Goal: Book appointment/travel/reservation

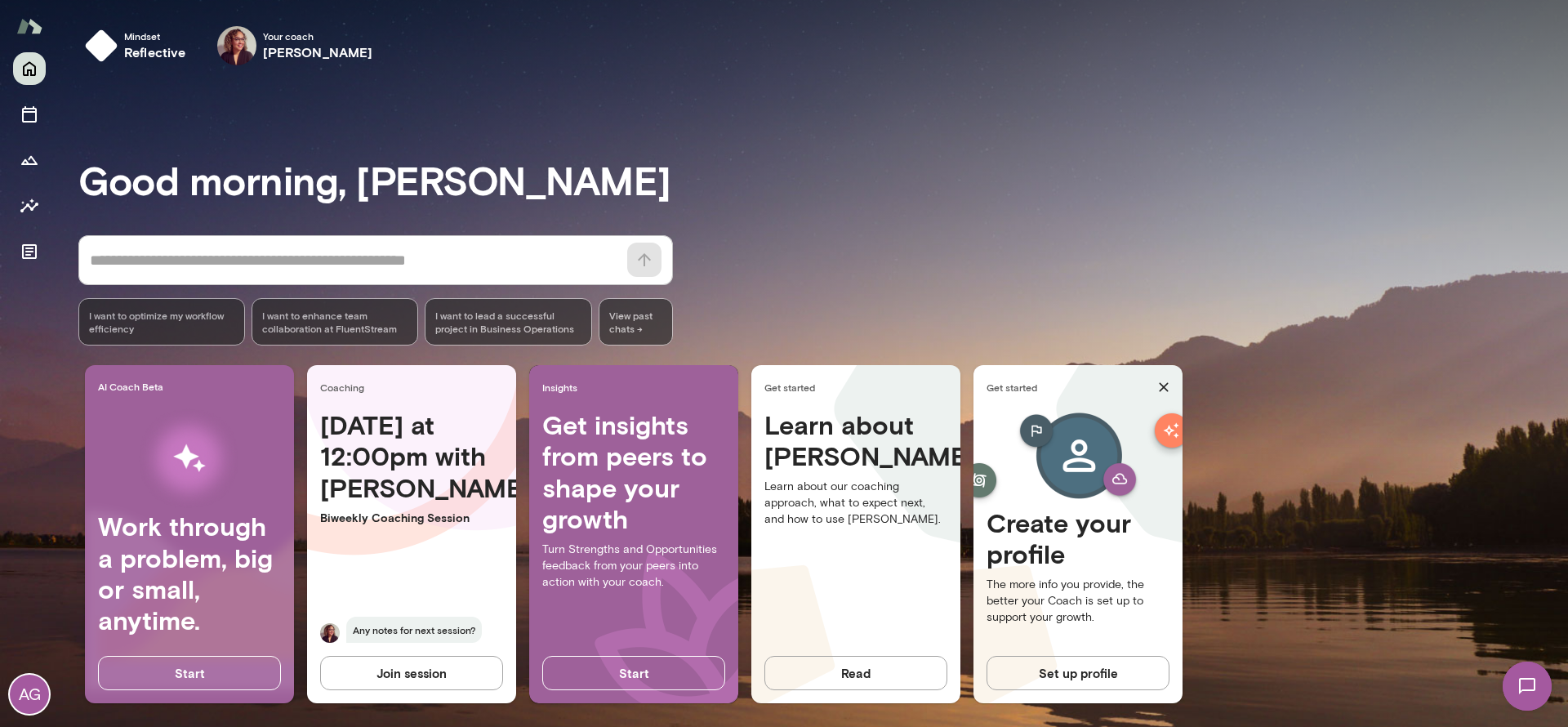
click at [414, 552] on div "[DATE] at 12:00pm with Safaa Biweekly Coaching Session Any notes for next sessi…" at bounding box center [411, 536] width 209 height 253
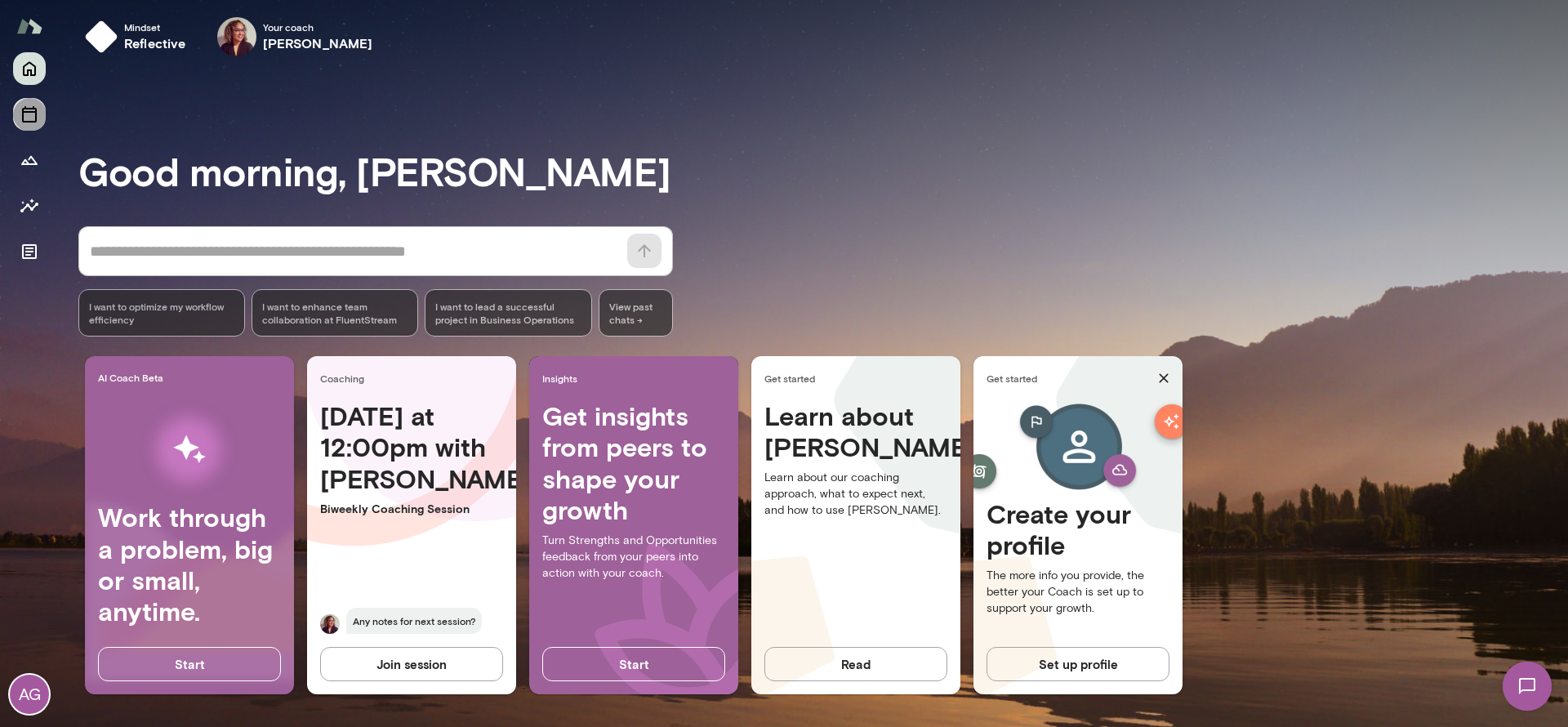
click at [32, 120] on icon "Sessions" at bounding box center [29, 114] width 19 height 19
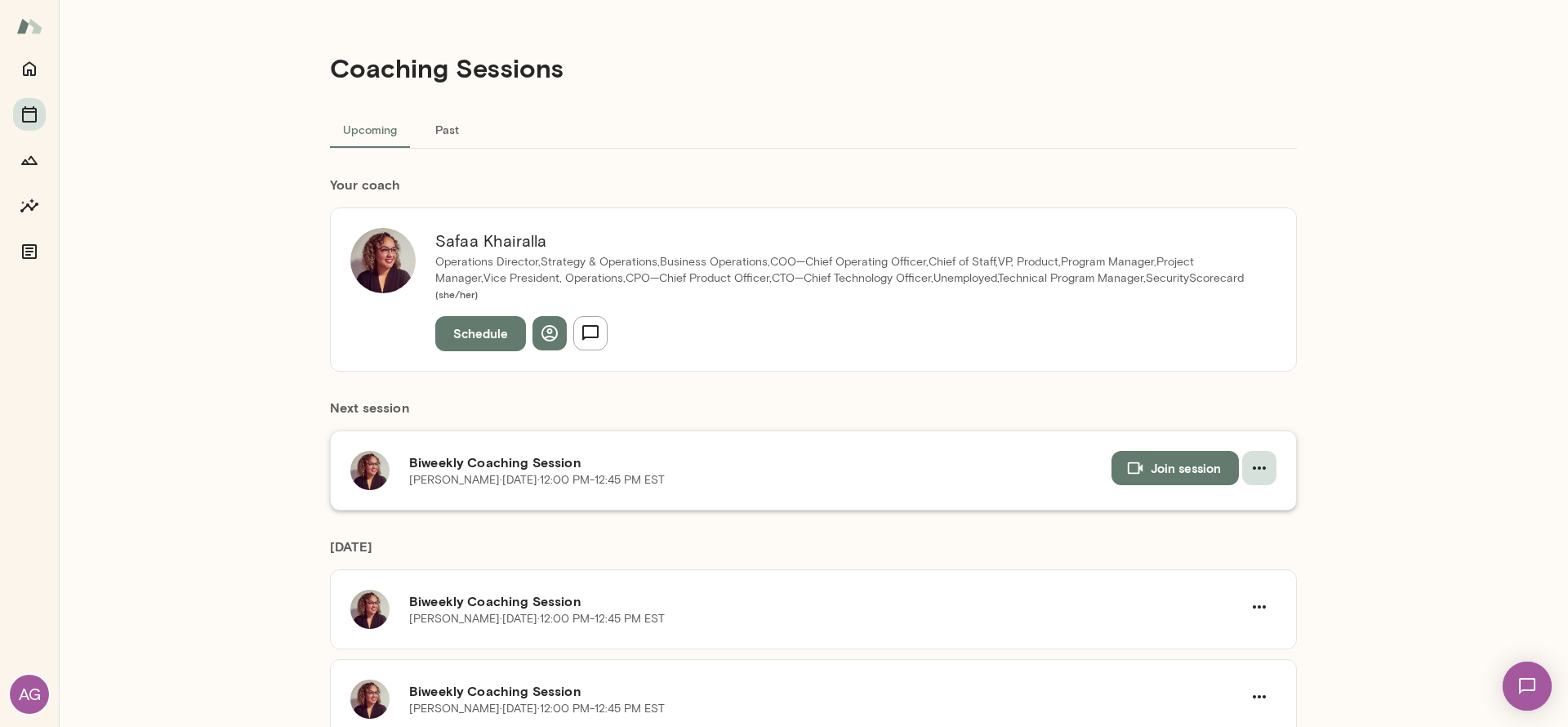
click at [1259, 458] on icon "button" at bounding box center [1259, 468] width 19 height 19
click at [1243, 489] on span "Reschedule" at bounding box center [1229, 491] width 70 height 19
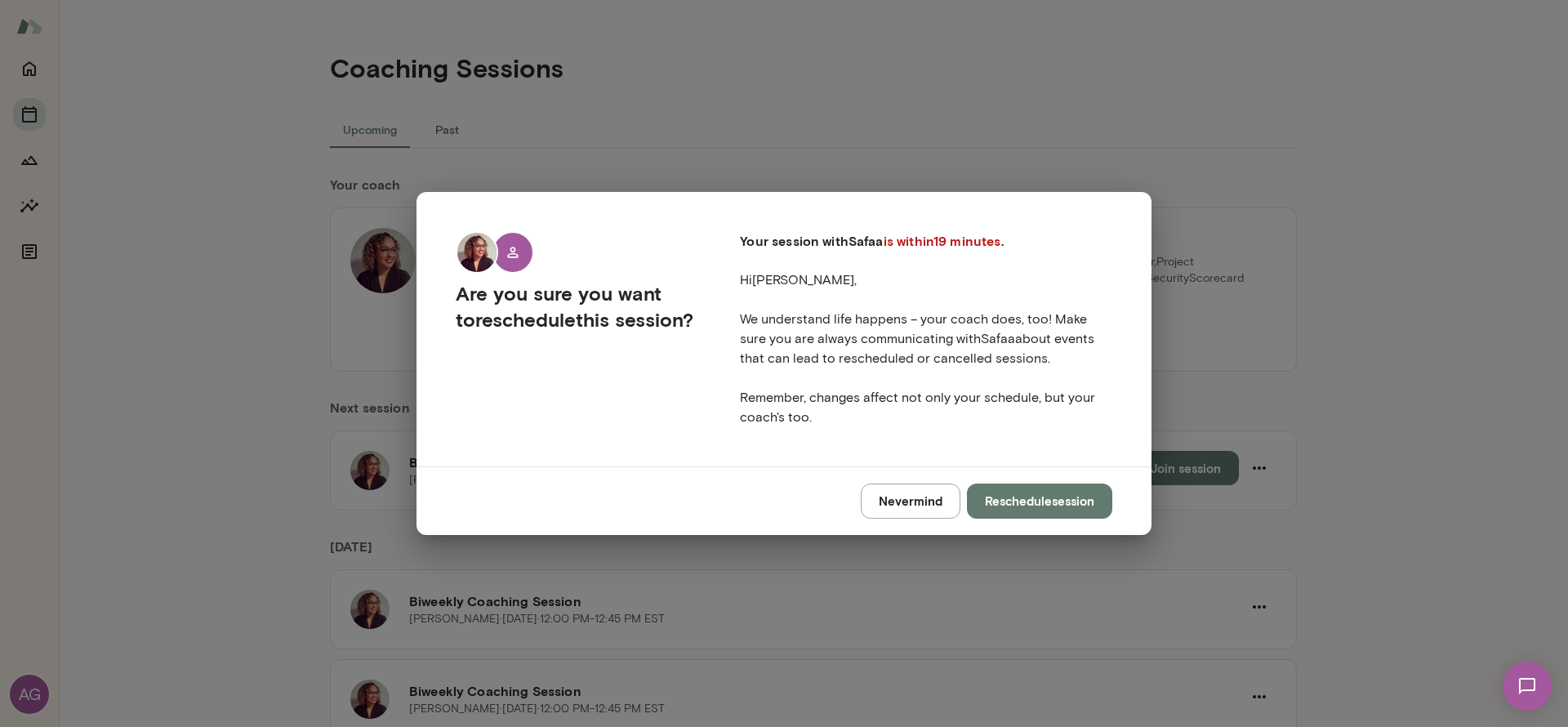
click at [1051, 502] on button "Reschedule session" at bounding box center [1039, 500] width 145 height 34
